Goal: Transaction & Acquisition: Purchase product/service

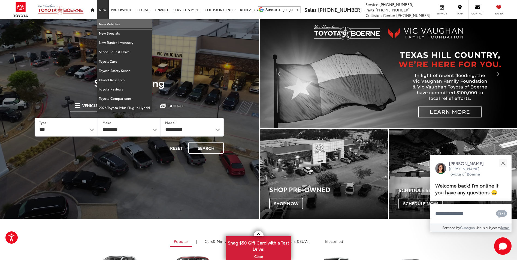
click at [107, 24] on link "New Vehicles" at bounding box center [124, 23] width 55 height 9
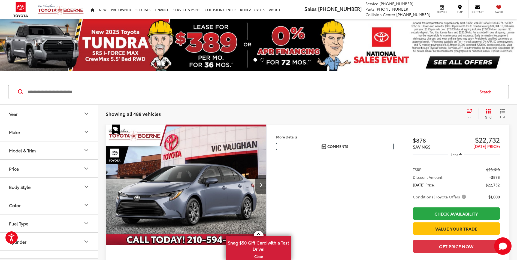
click at [116, 93] on input "Search by Make, Model, or Keyword" at bounding box center [250, 91] width 447 height 13
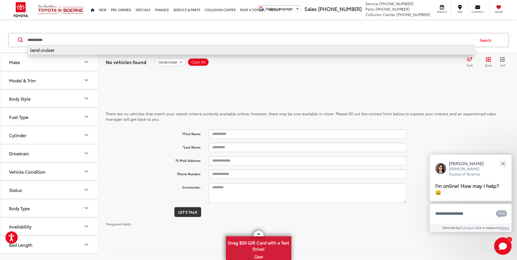
click at [50, 51] on b "land cruiser" at bounding box center [42, 50] width 24 height 6
type input "**********"
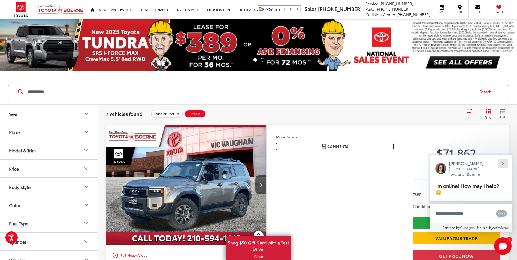
click at [504, 165] on div "Close" at bounding box center [503, 164] width 4 height 4
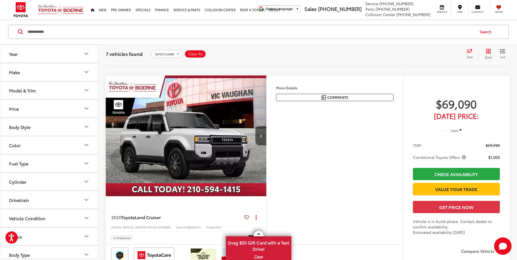
scroll to position [273, 0]
